Goal: Task Accomplishment & Management: Use online tool/utility

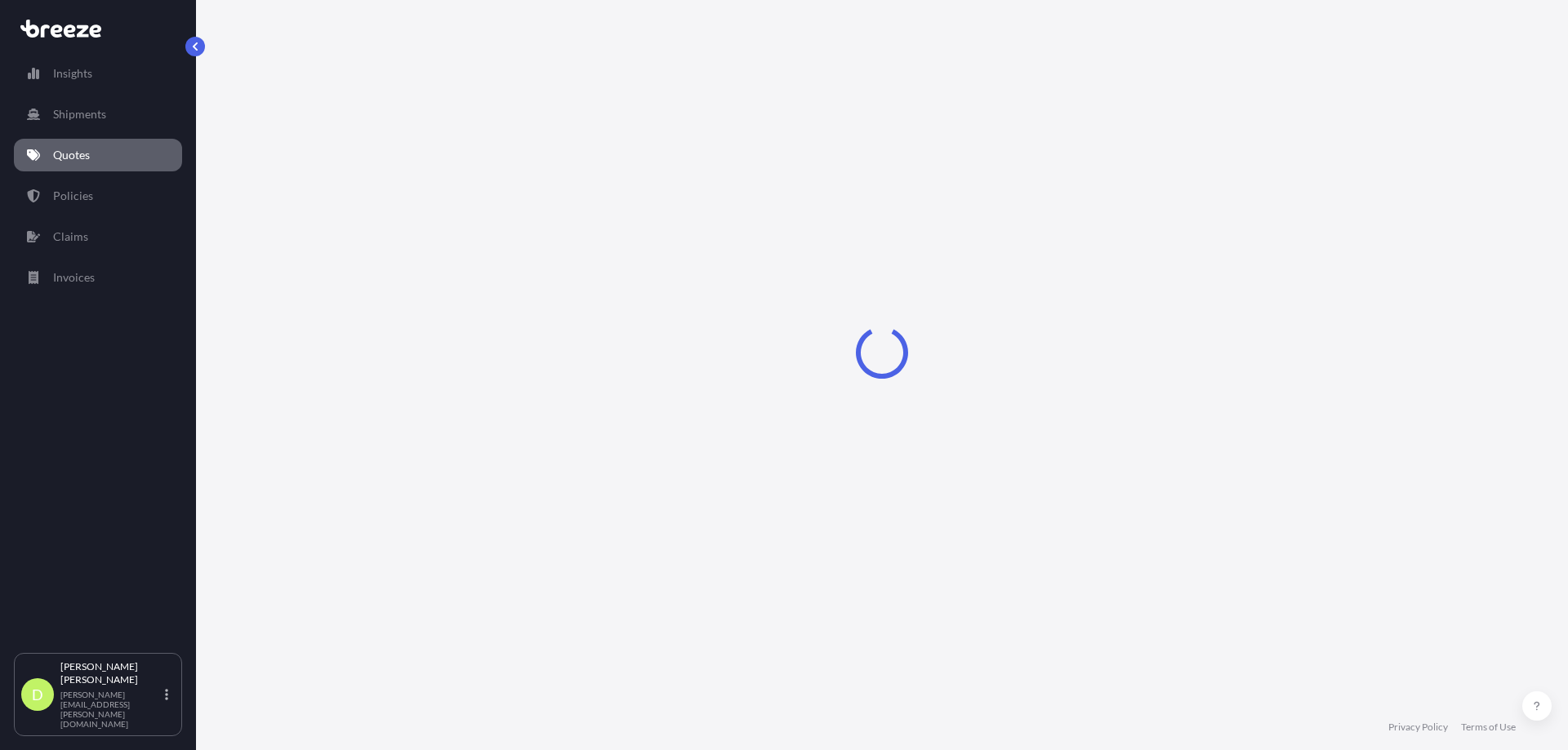
select select "Road"
select select "Sea"
select select "2"
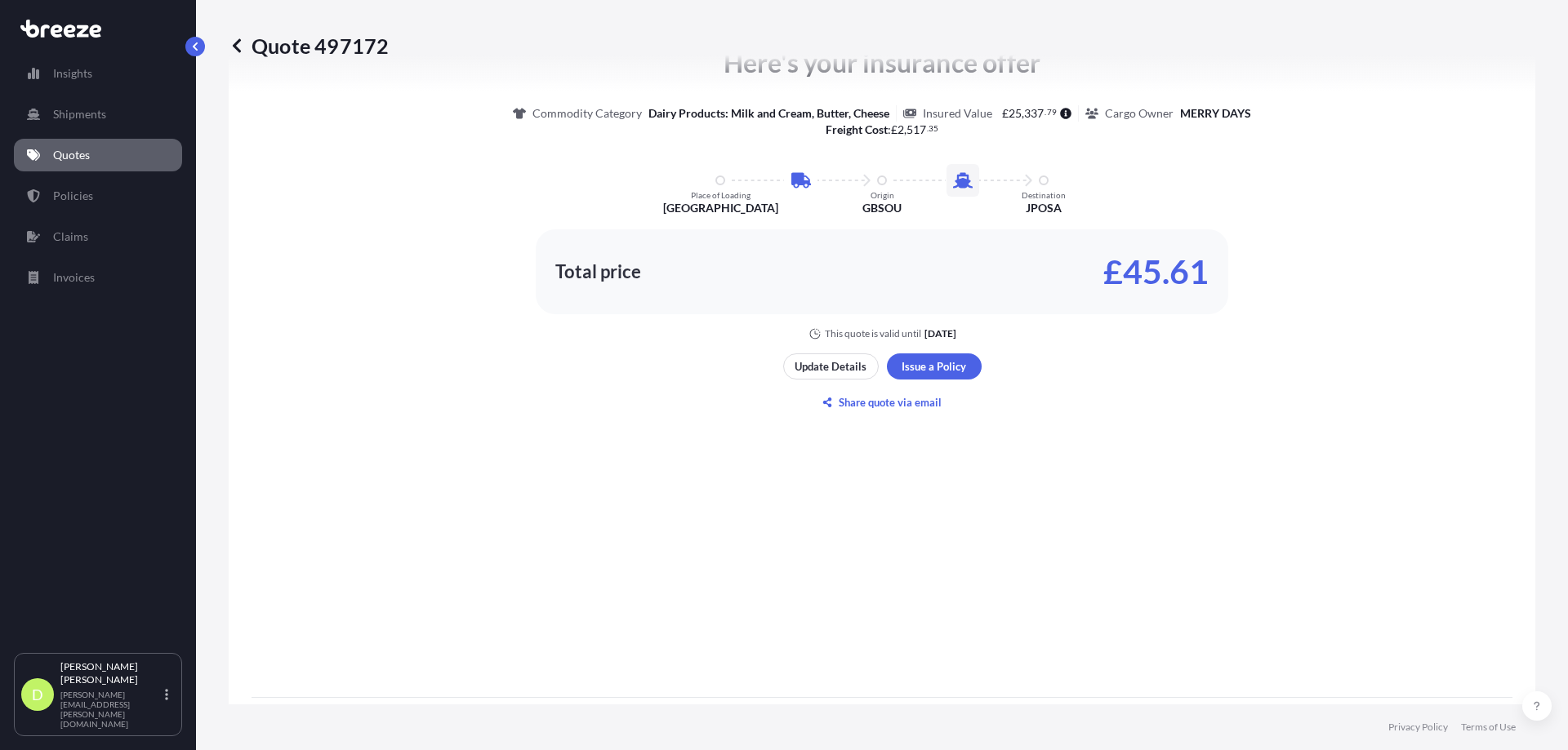
scroll to position [953, 0]
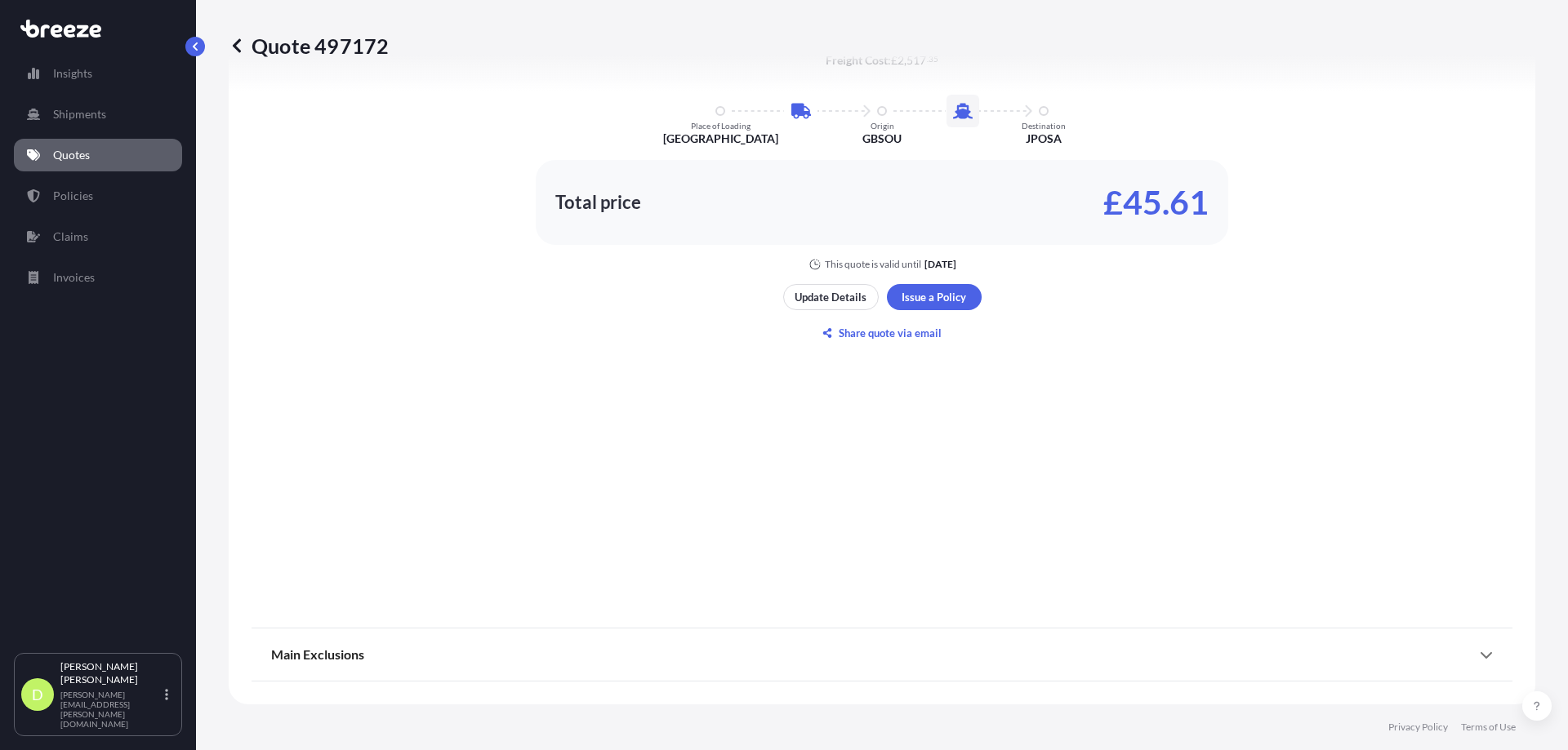
click at [339, 655] on span "Main Exclusions" at bounding box center [318, 655] width 93 height 16
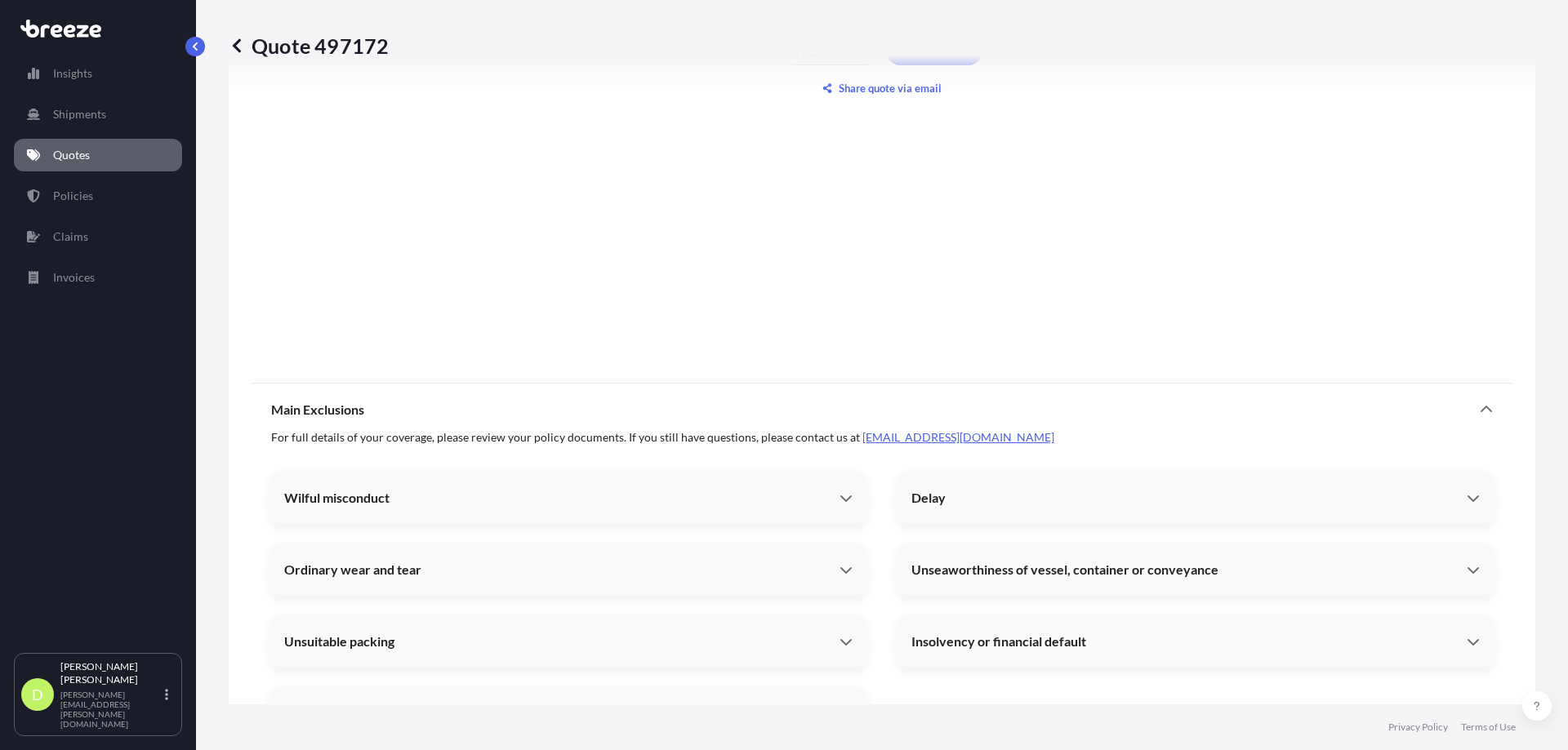
scroll to position [1283, 0]
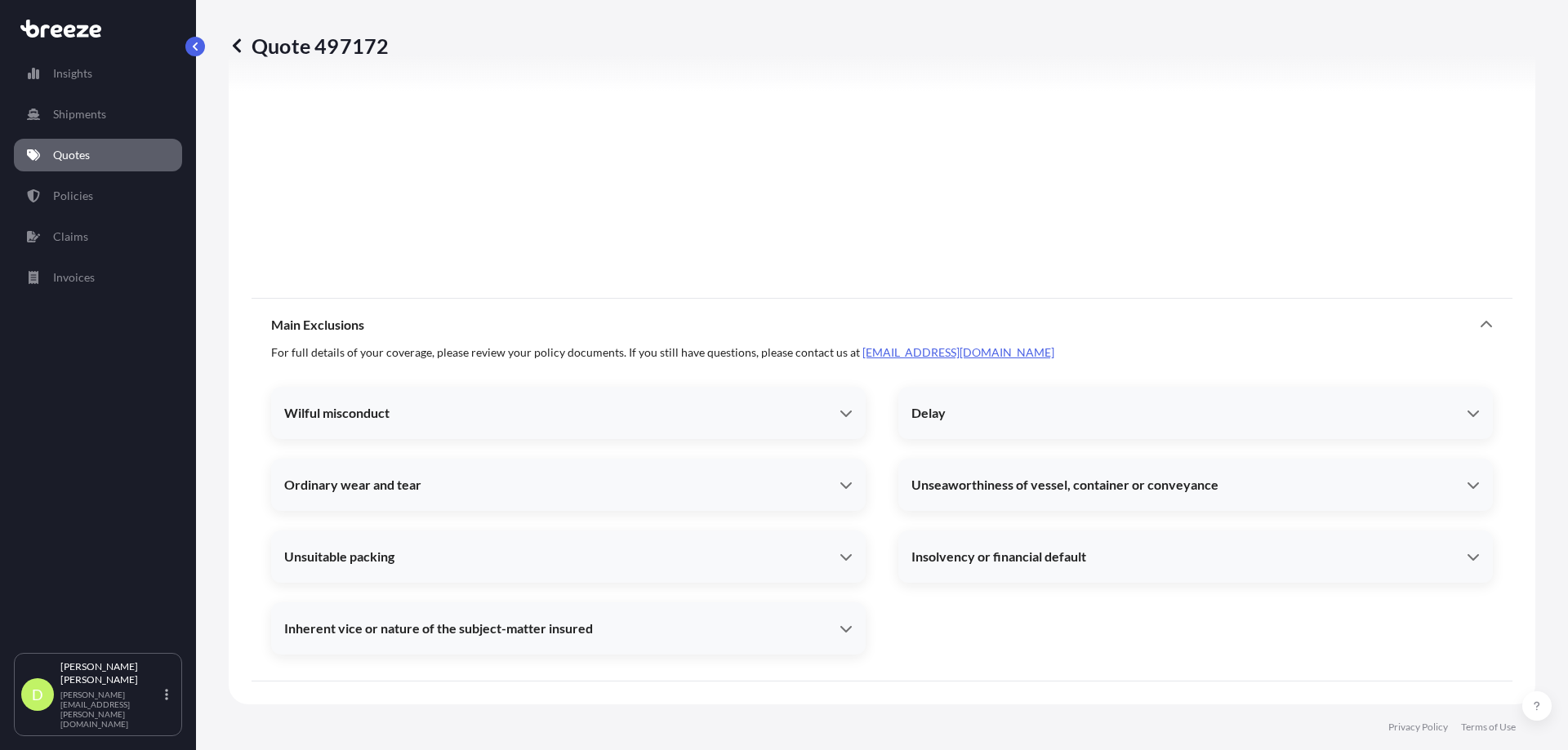
click at [841, 422] on div "Wilful misconduct" at bounding box center [568, 412] width 594 height 39
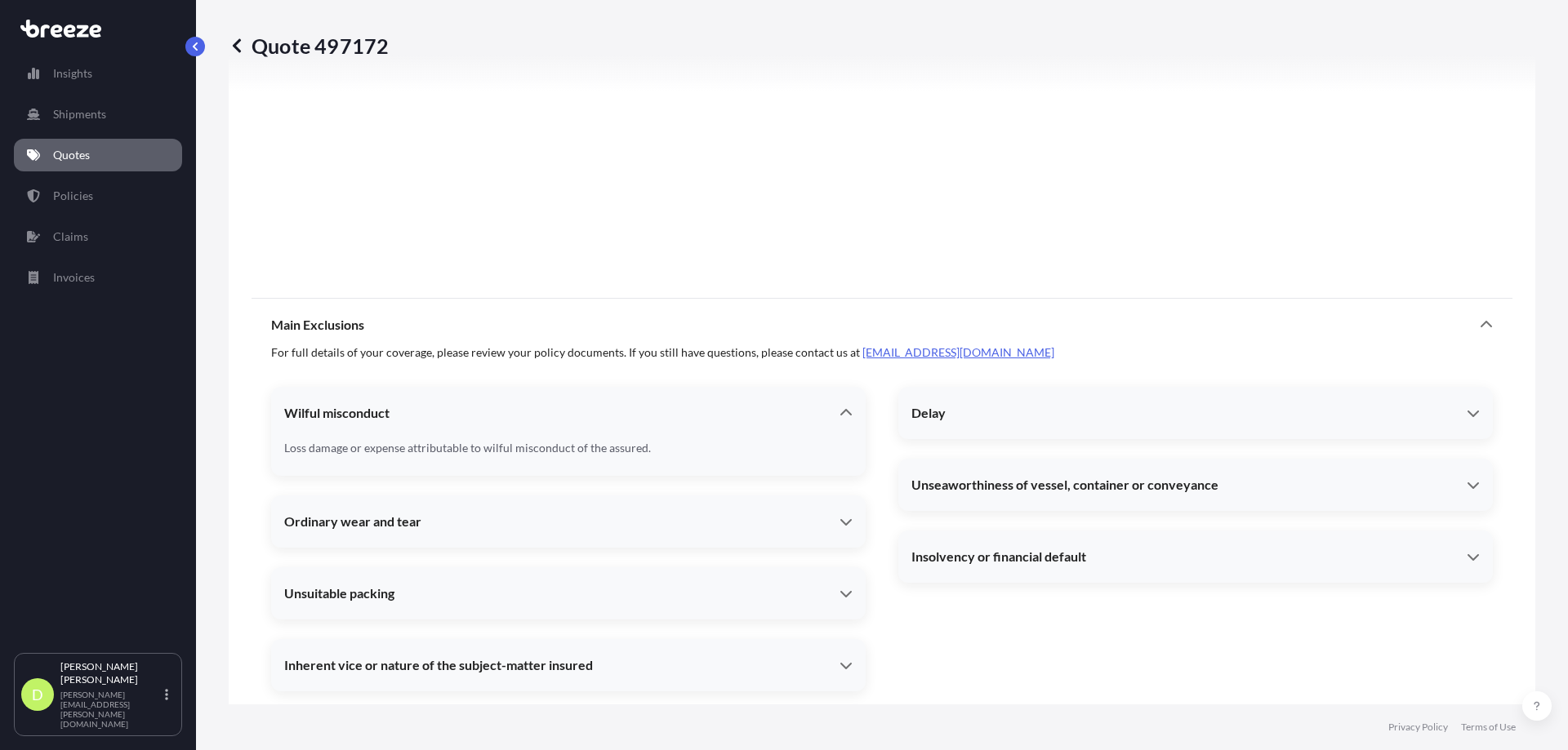
click at [823, 509] on div "Ordinary wear and tear" at bounding box center [568, 521] width 594 height 39
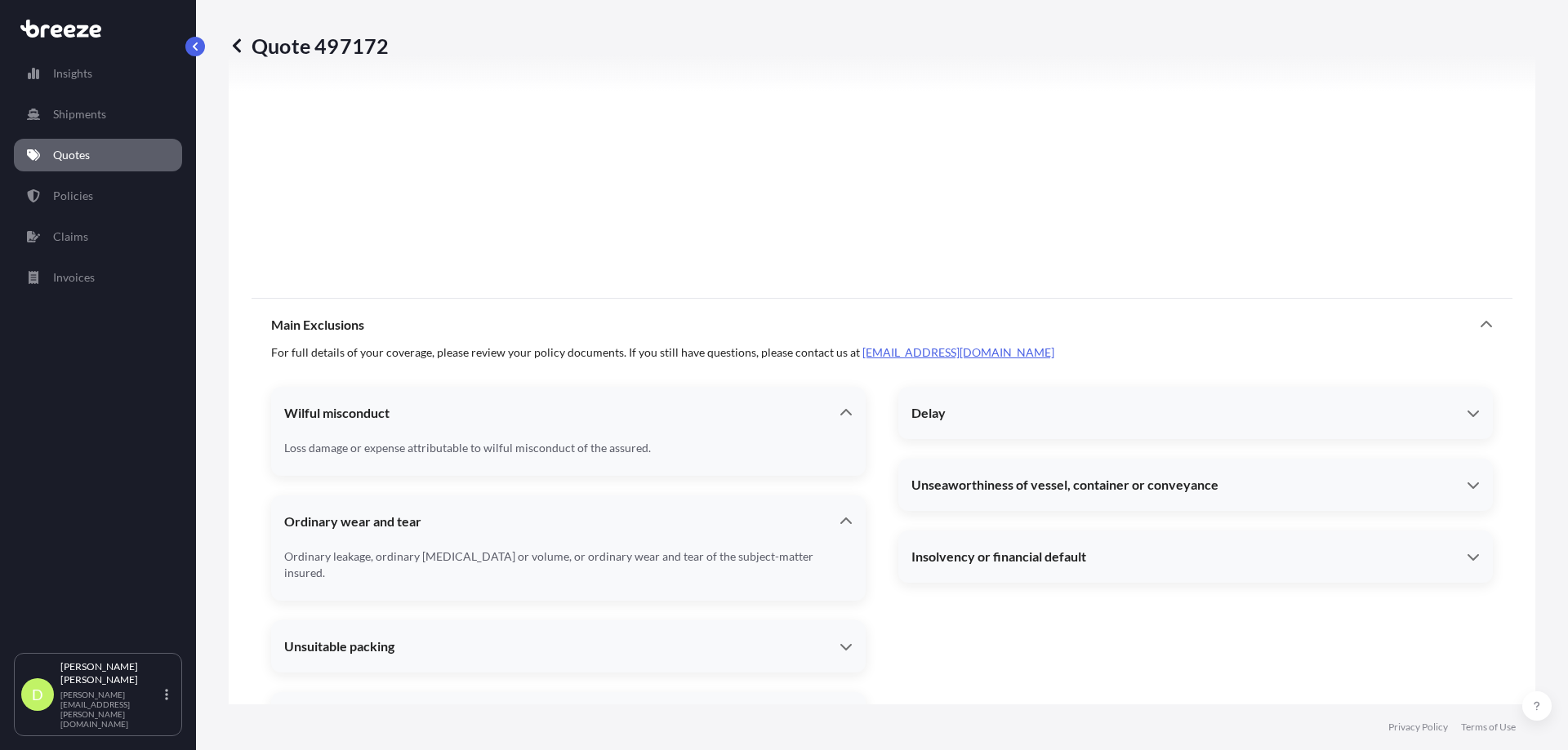
scroll to position [1356, 0]
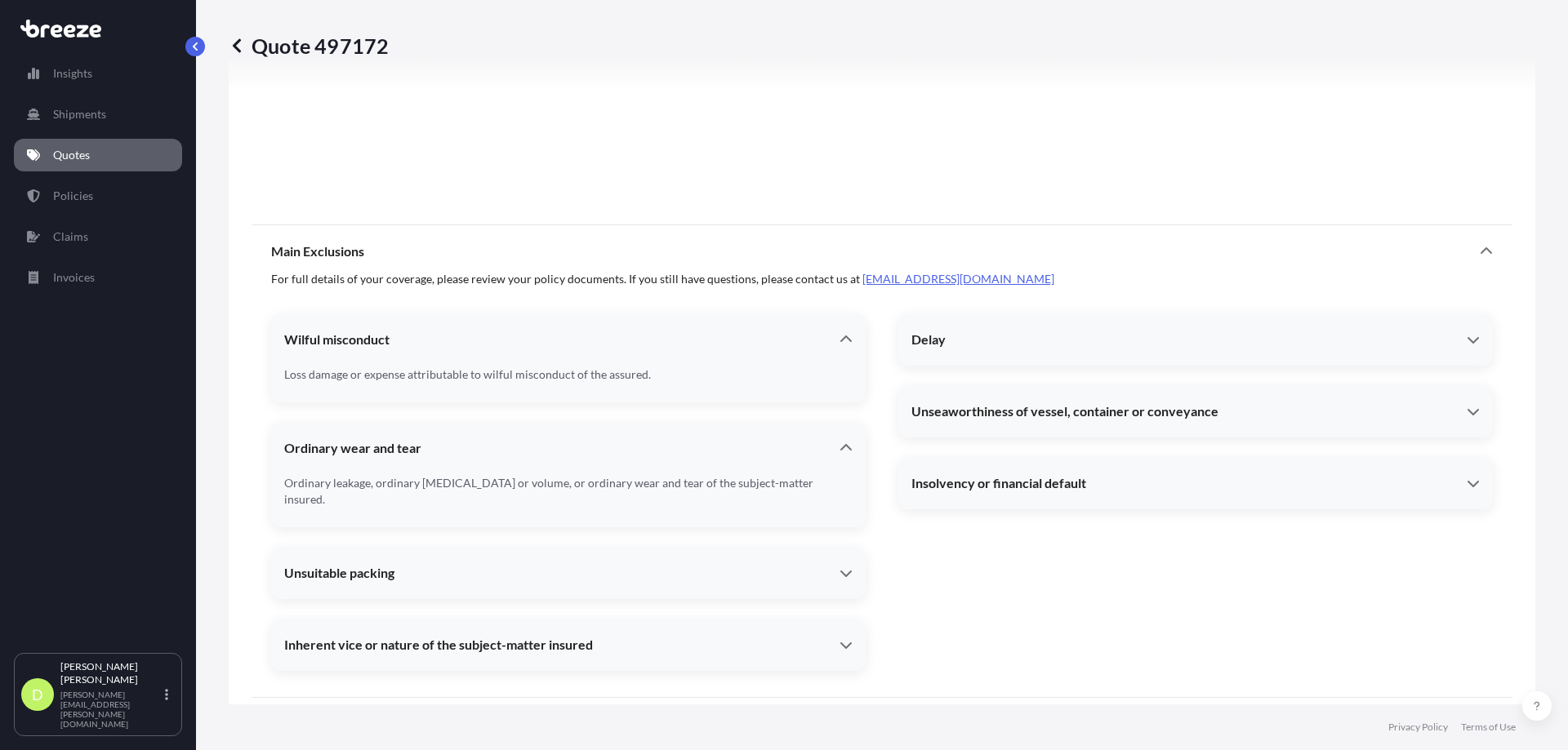
click at [840, 639] on icon at bounding box center [846, 645] width 13 height 13
click at [840, 567] on icon at bounding box center [846, 573] width 13 height 13
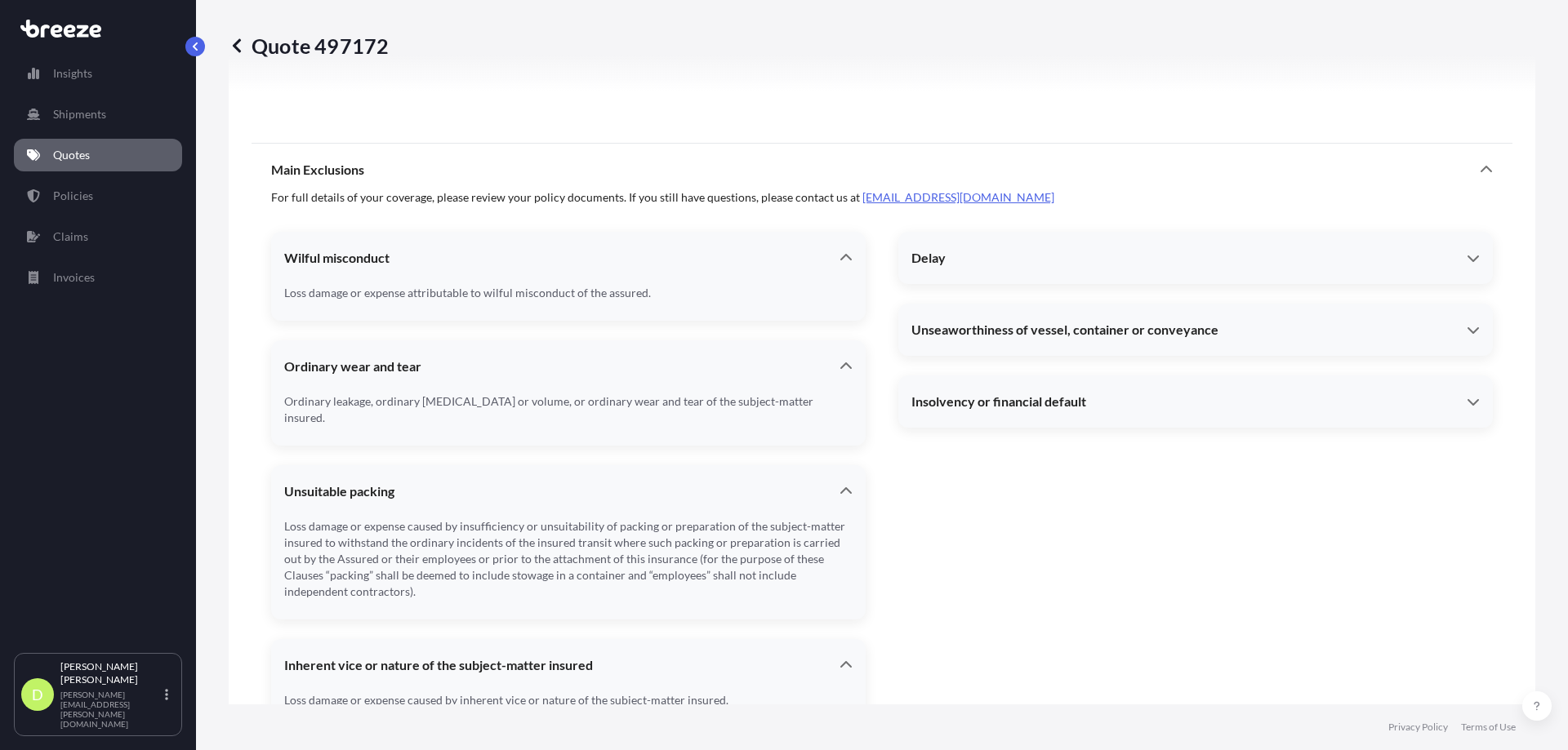
scroll to position [1495, 0]
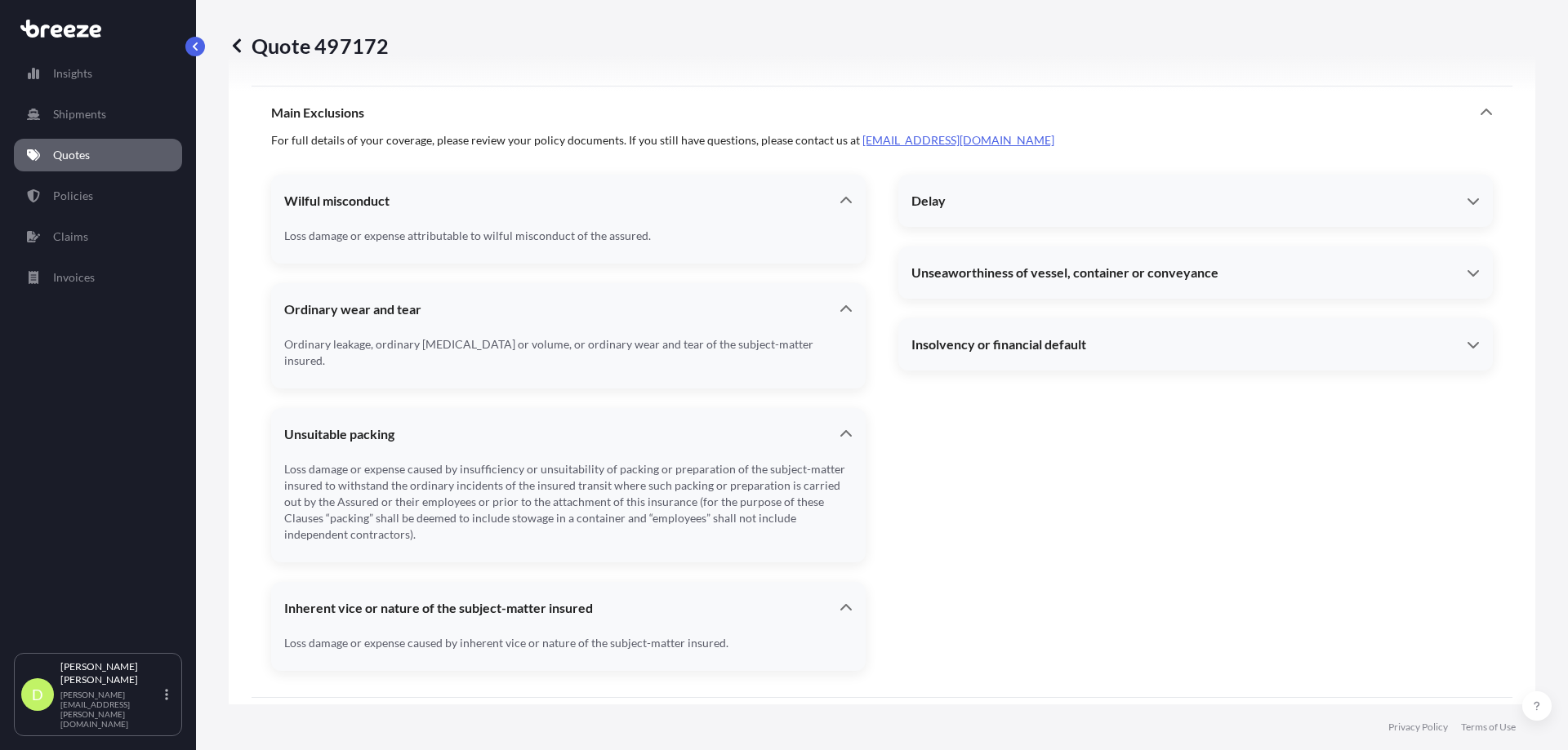
click at [1454, 201] on div "Delay" at bounding box center [1188, 201] width 555 height 16
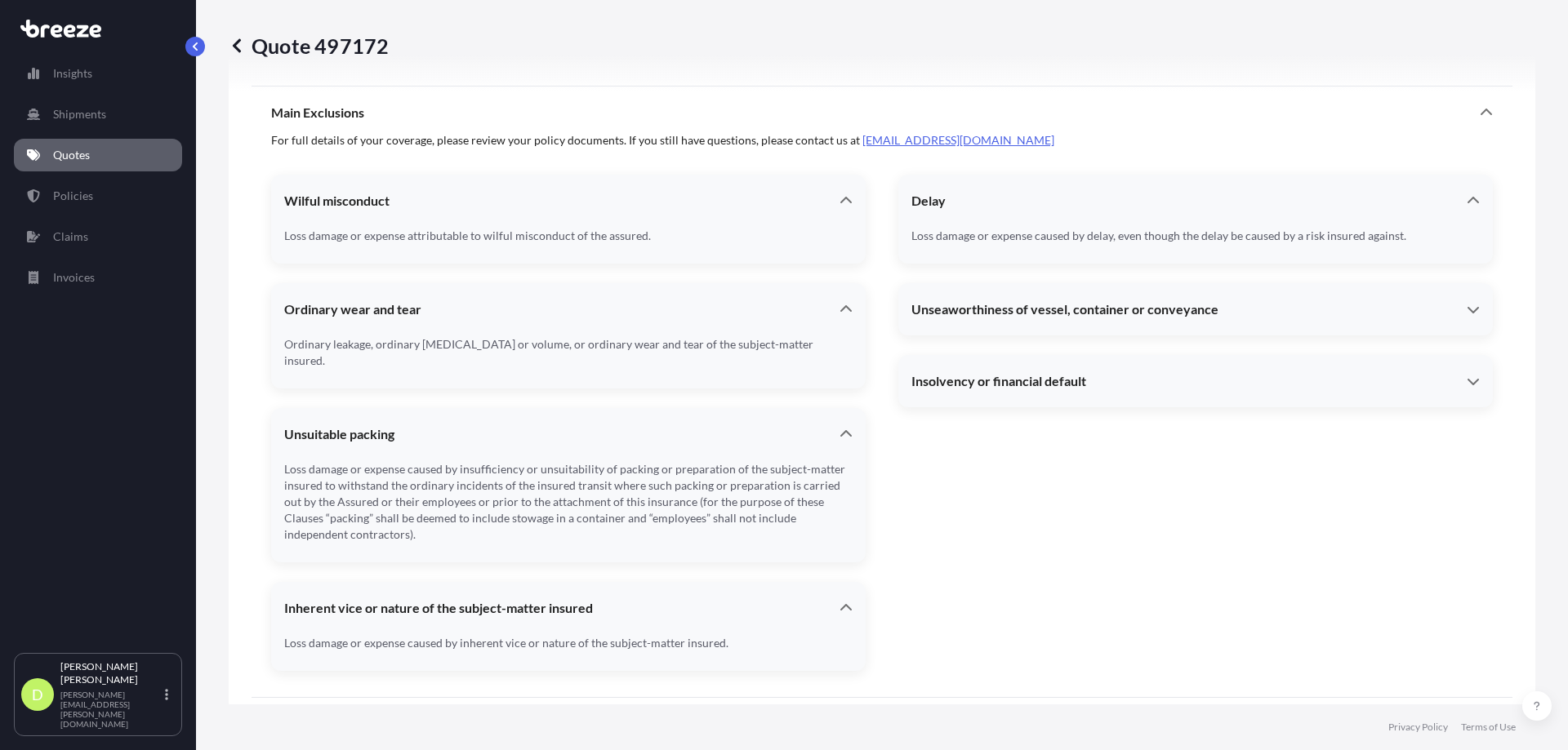
click at [1449, 283] on div "Delay Loss damage or expense caused by delay, even though the delay be caused b…" at bounding box center [1195, 422] width 594 height 496
click at [1467, 313] on icon at bounding box center [1473, 309] width 13 height 13
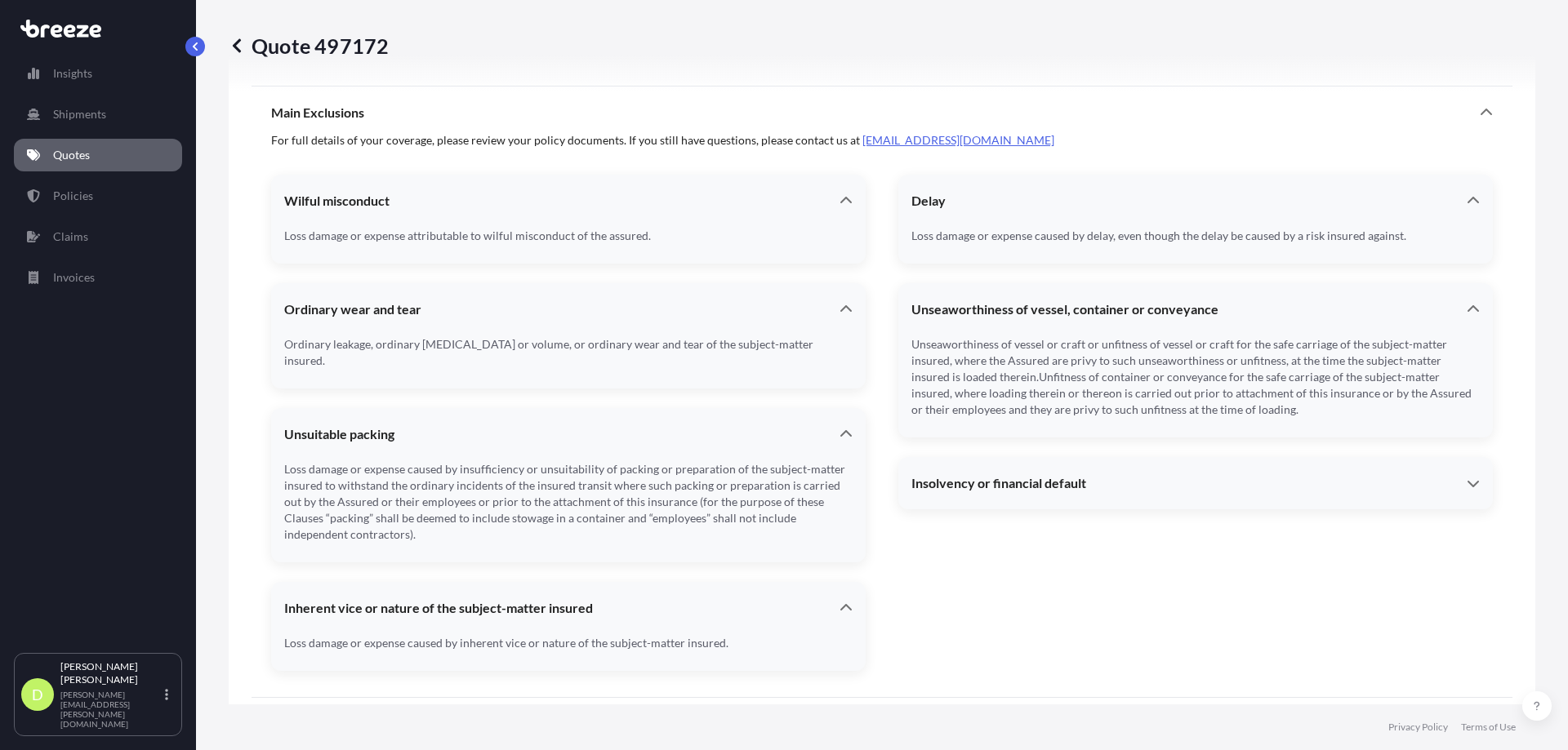
click at [1468, 485] on icon at bounding box center [1473, 484] width 12 height 6
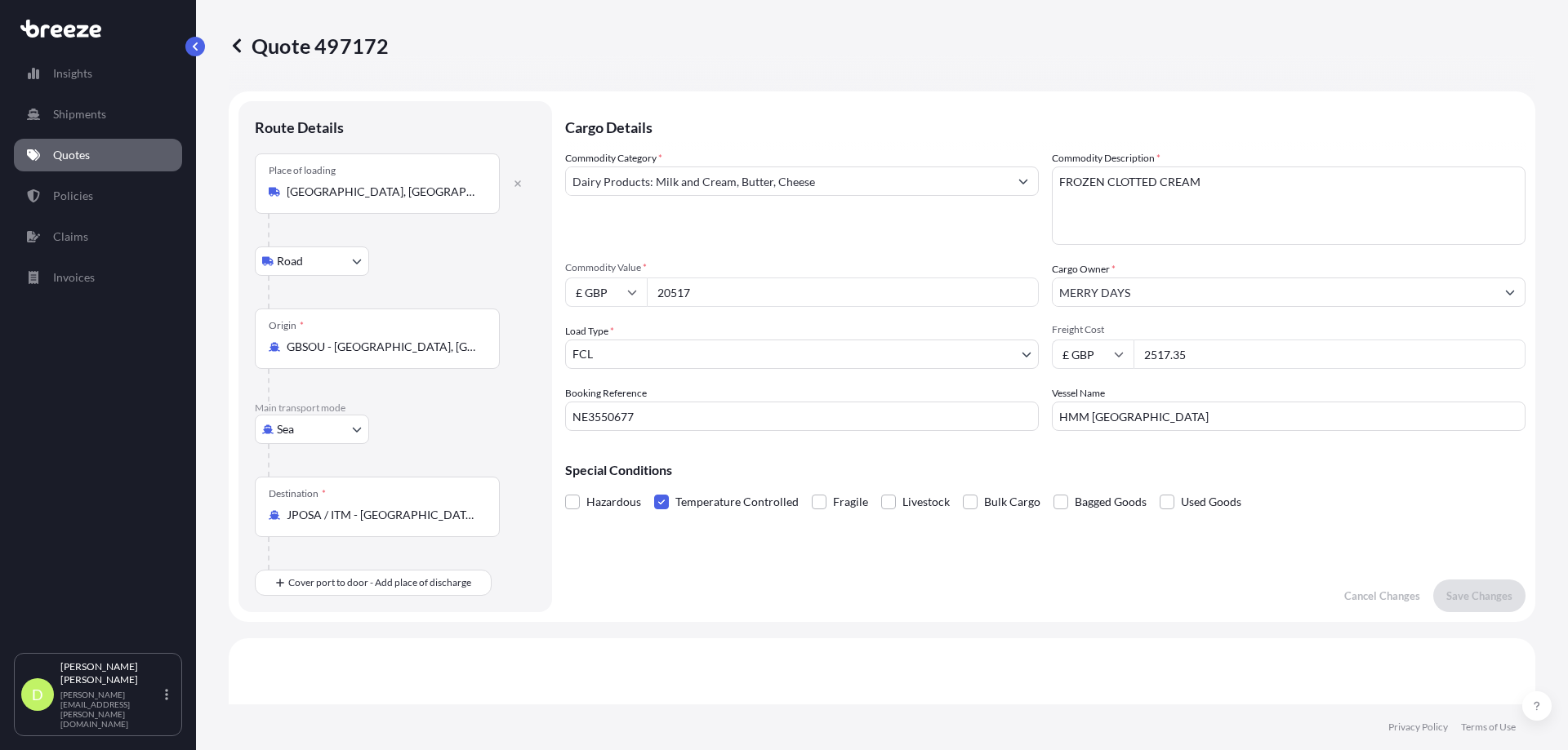
select select "Road"
select select "Sea"
select select "2"
click at [120, 686] on p "[PERSON_NAME]" at bounding box center [110, 673] width 101 height 26
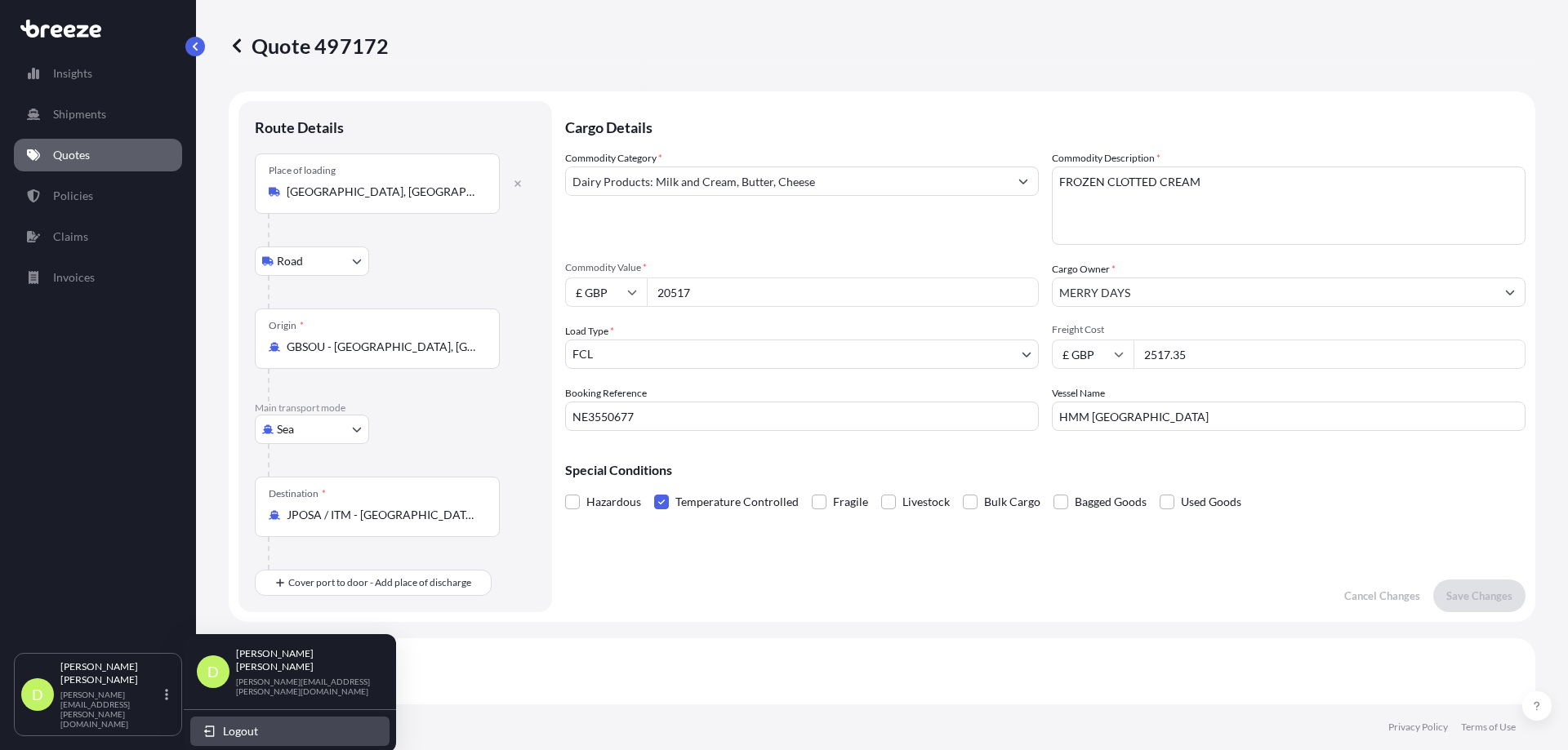
click at [240, 724] on span "Logout" at bounding box center [240, 732] width 35 height 16
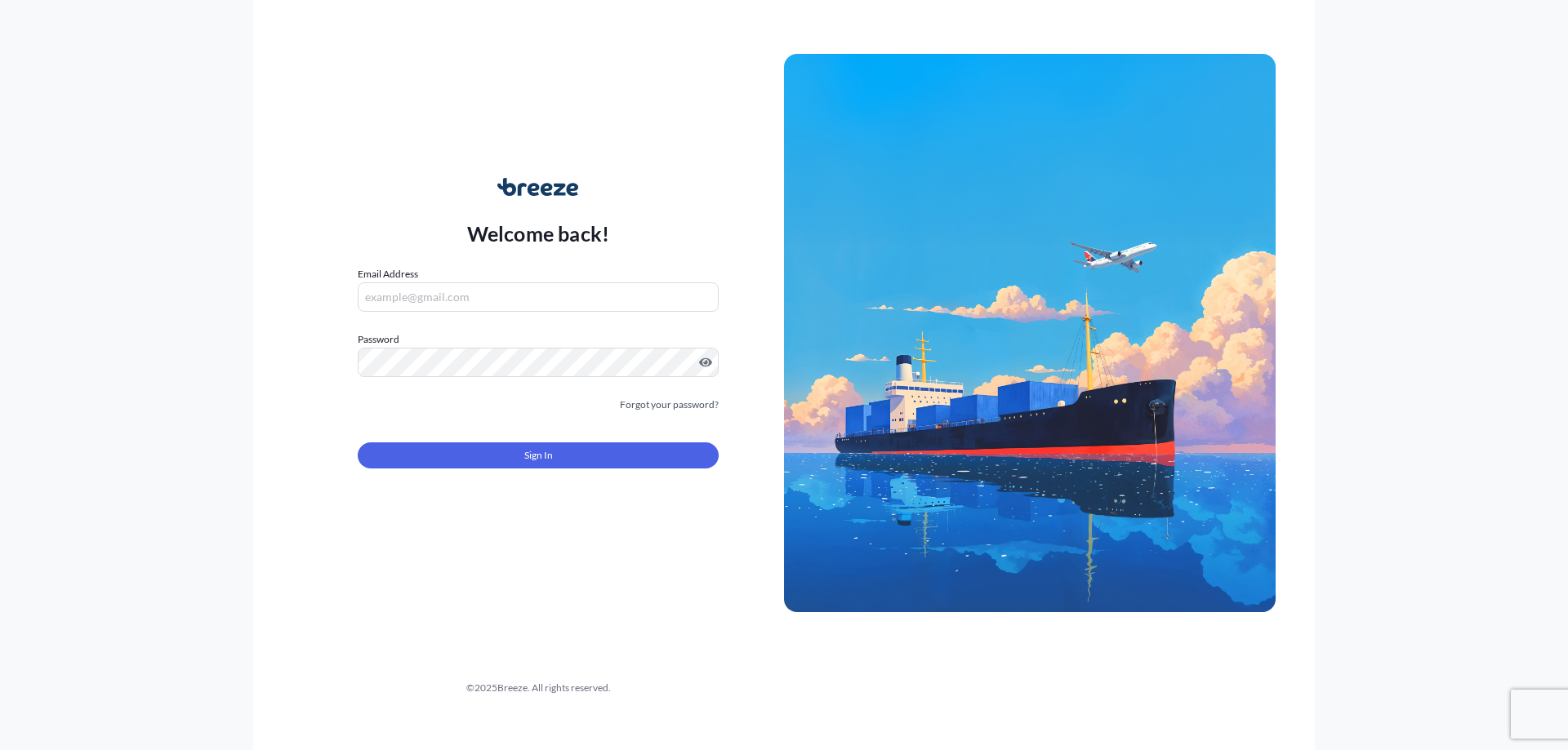
type input "[PERSON_NAME][EMAIL_ADDRESS][PERSON_NAME][DOMAIN_NAME]"
